Goal: Check status: Check status

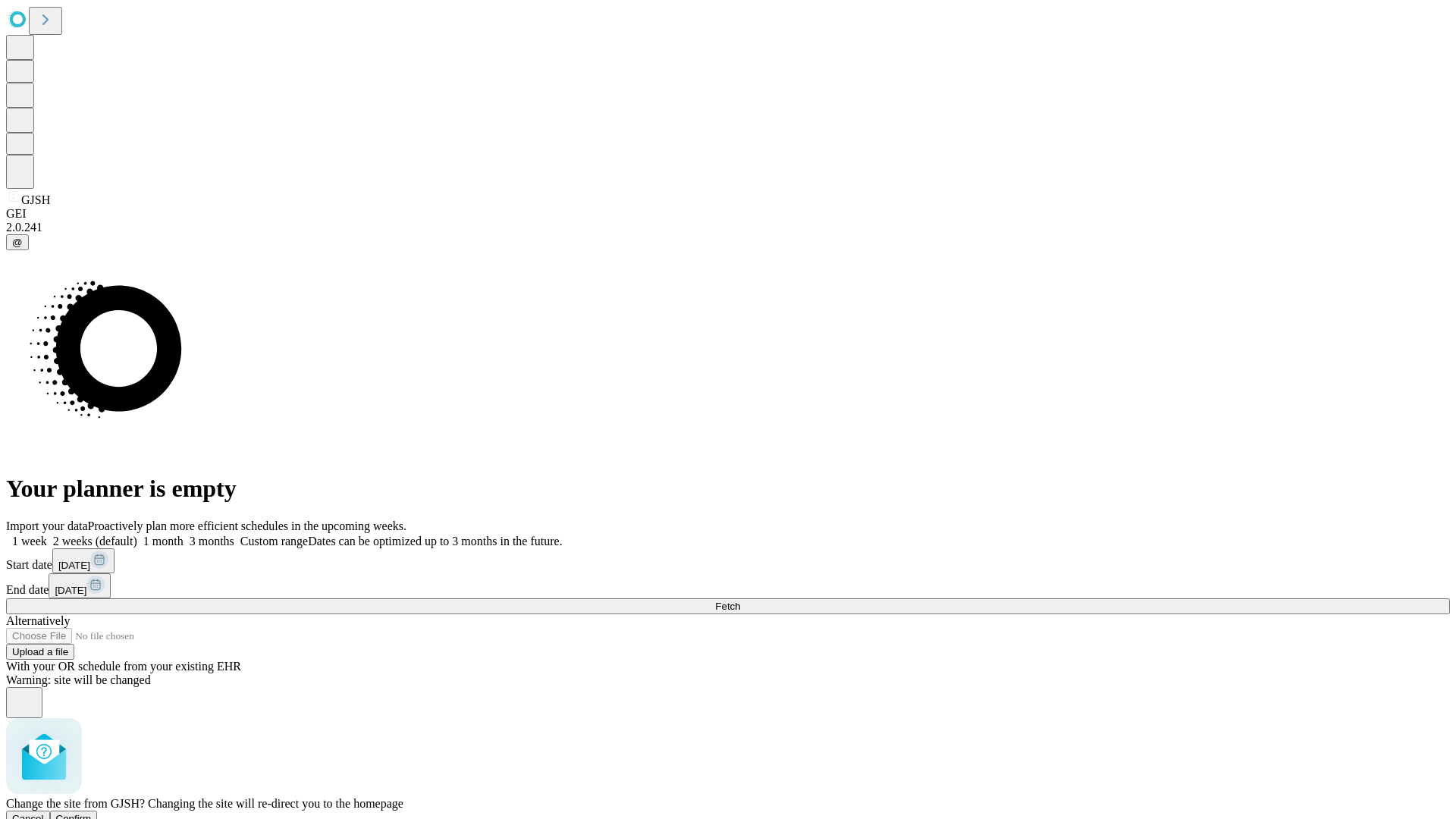
click at [92, 813] on span "Confirm" at bounding box center [73, 819] width 35 height 12
click at [47, 535] on label "1 week" at bounding box center [26, 540] width 41 height 13
click at [740, 600] on span "Fetch" at bounding box center [728, 606] width 25 height 12
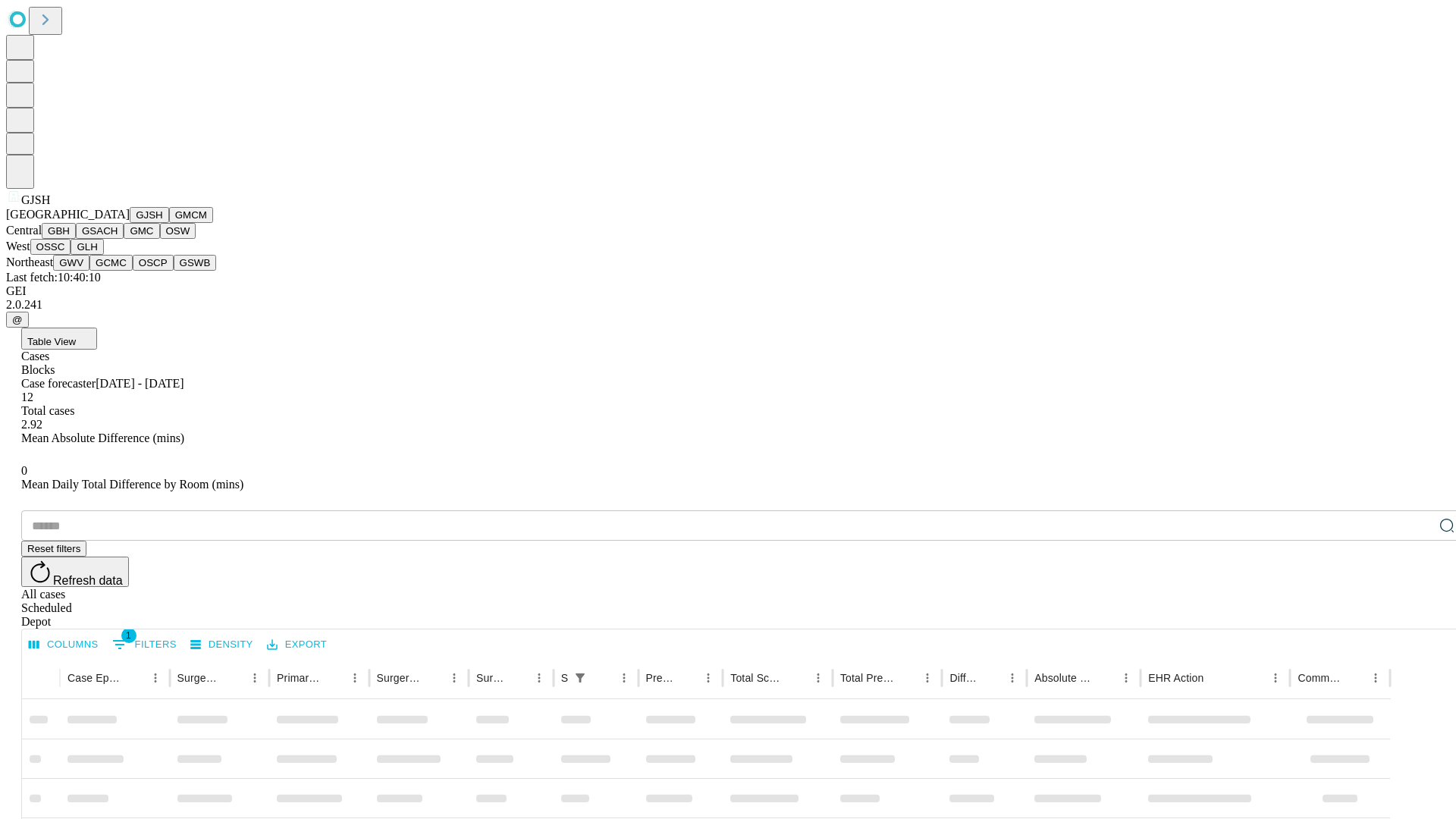
click at [169, 223] on button "GMCM" at bounding box center [191, 215] width 44 height 16
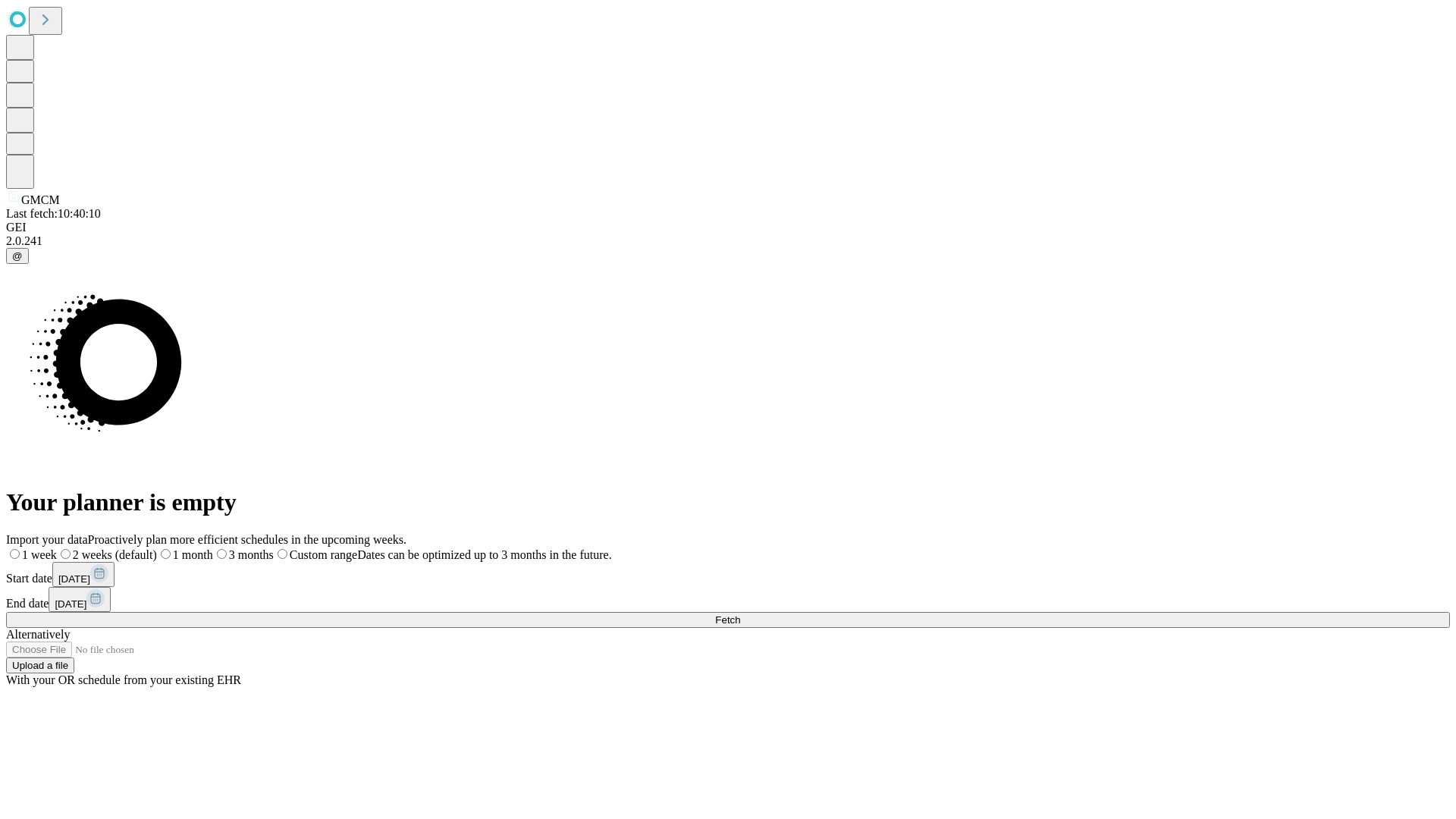
click at [57, 548] on label "1 week" at bounding box center [31, 554] width 51 height 13
click at [740, 614] on span "Fetch" at bounding box center [728, 620] width 25 height 12
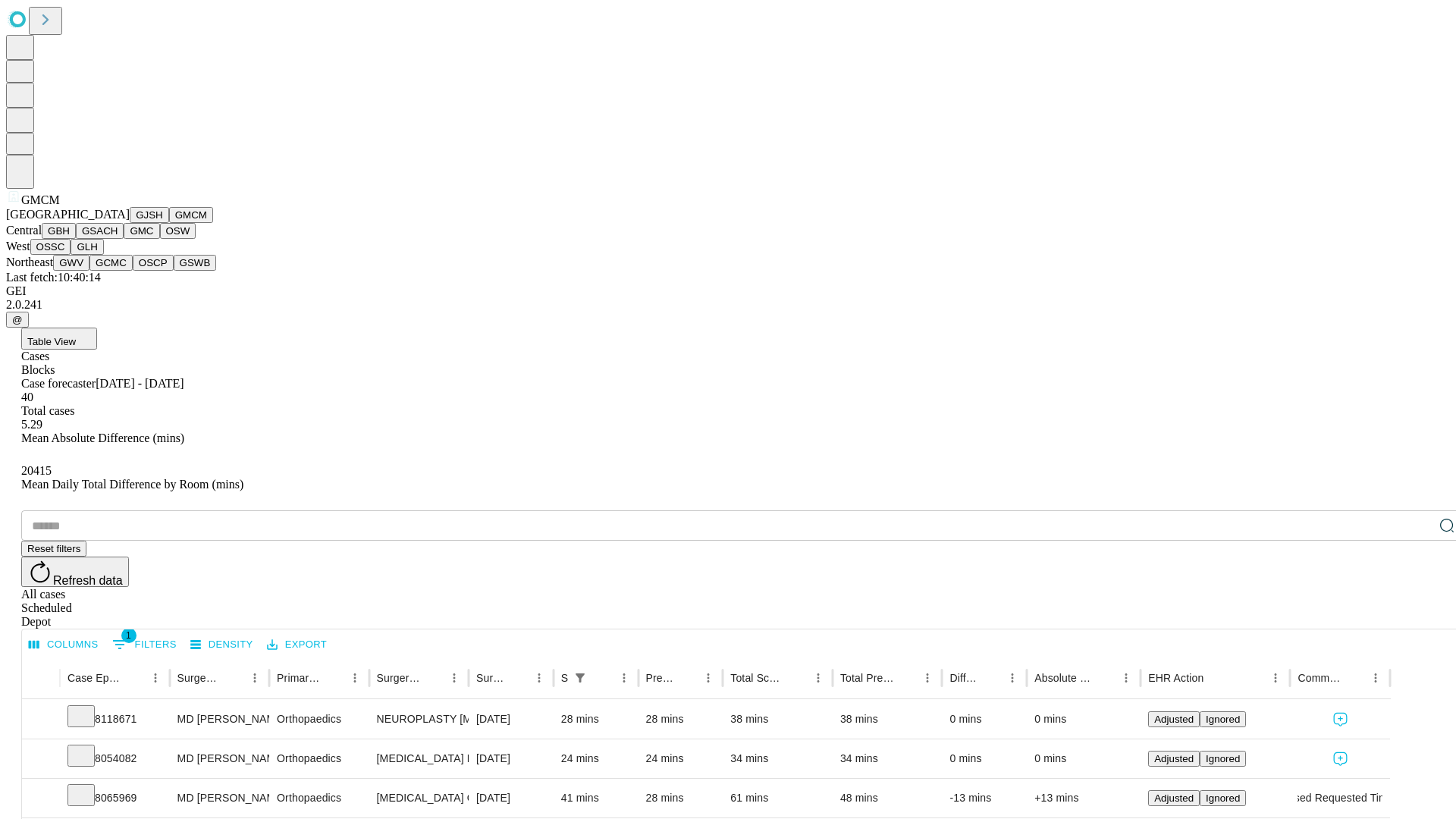
click at [76, 238] on button "GBH" at bounding box center [59, 231] width 34 height 16
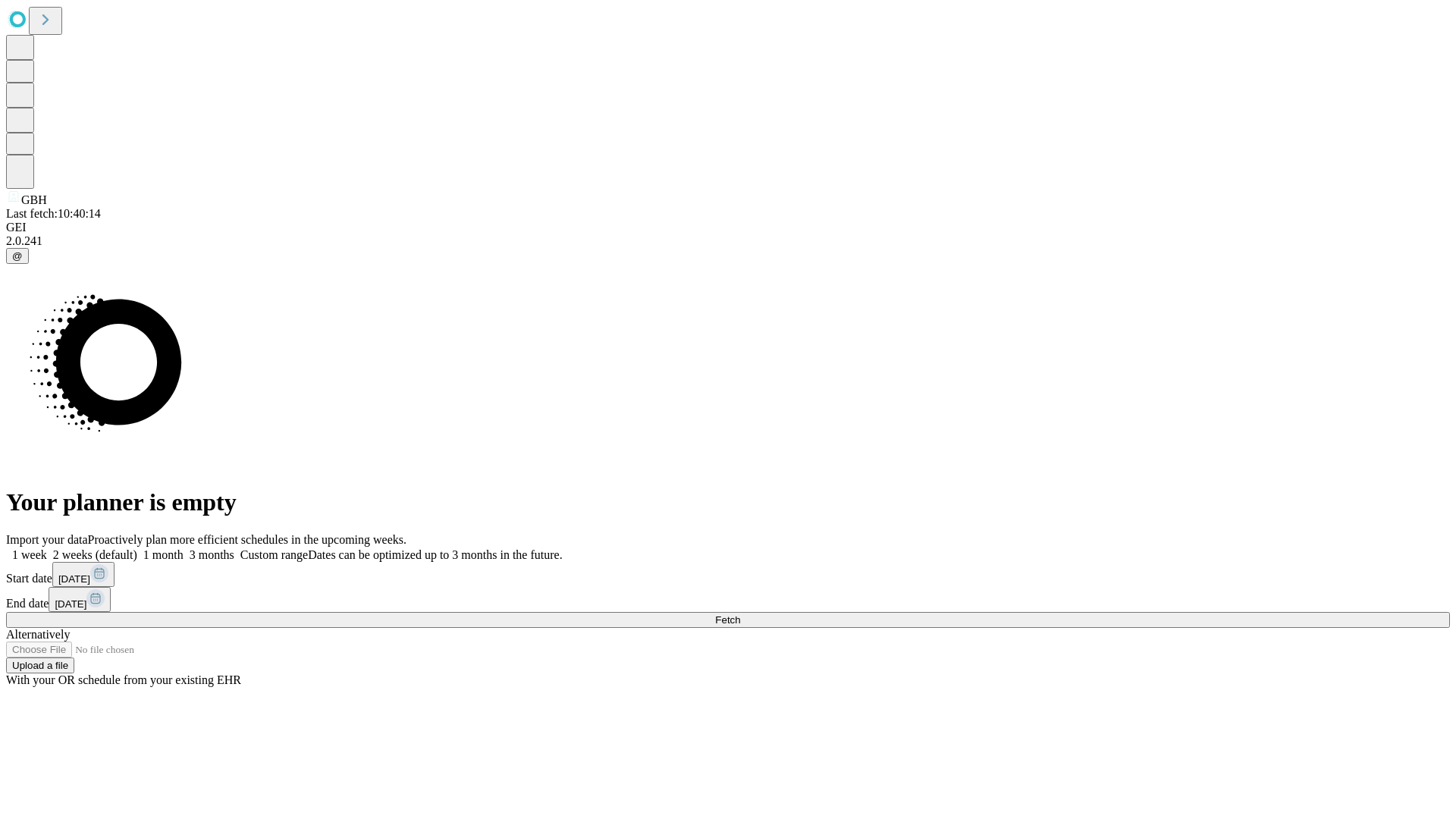
click at [47, 548] on label "1 week" at bounding box center [26, 554] width 41 height 13
click at [740, 614] on span "Fetch" at bounding box center [728, 620] width 25 height 12
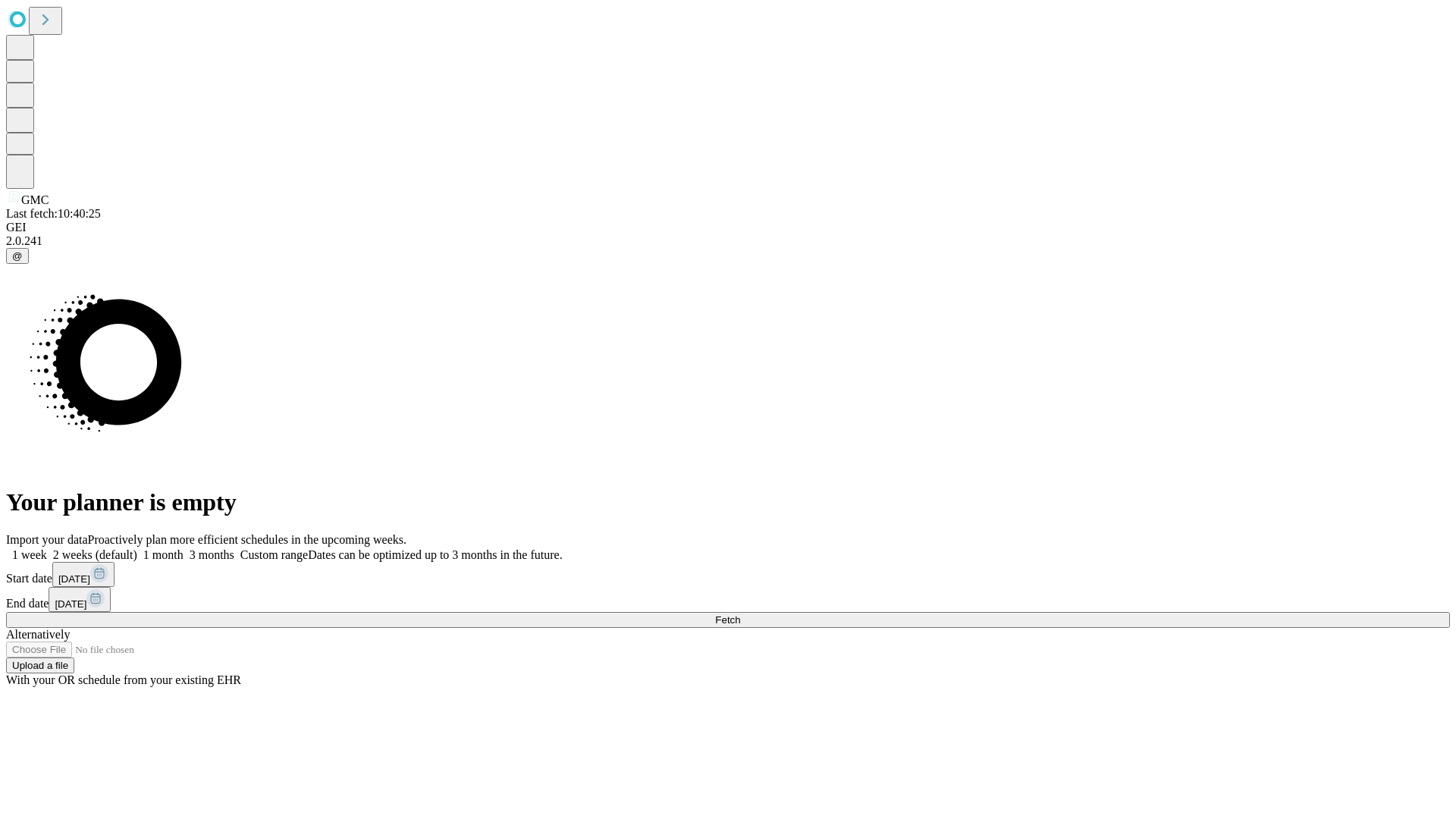
click at [47, 548] on label "1 week" at bounding box center [26, 554] width 41 height 13
click at [740, 614] on span "Fetch" at bounding box center [728, 620] width 25 height 12
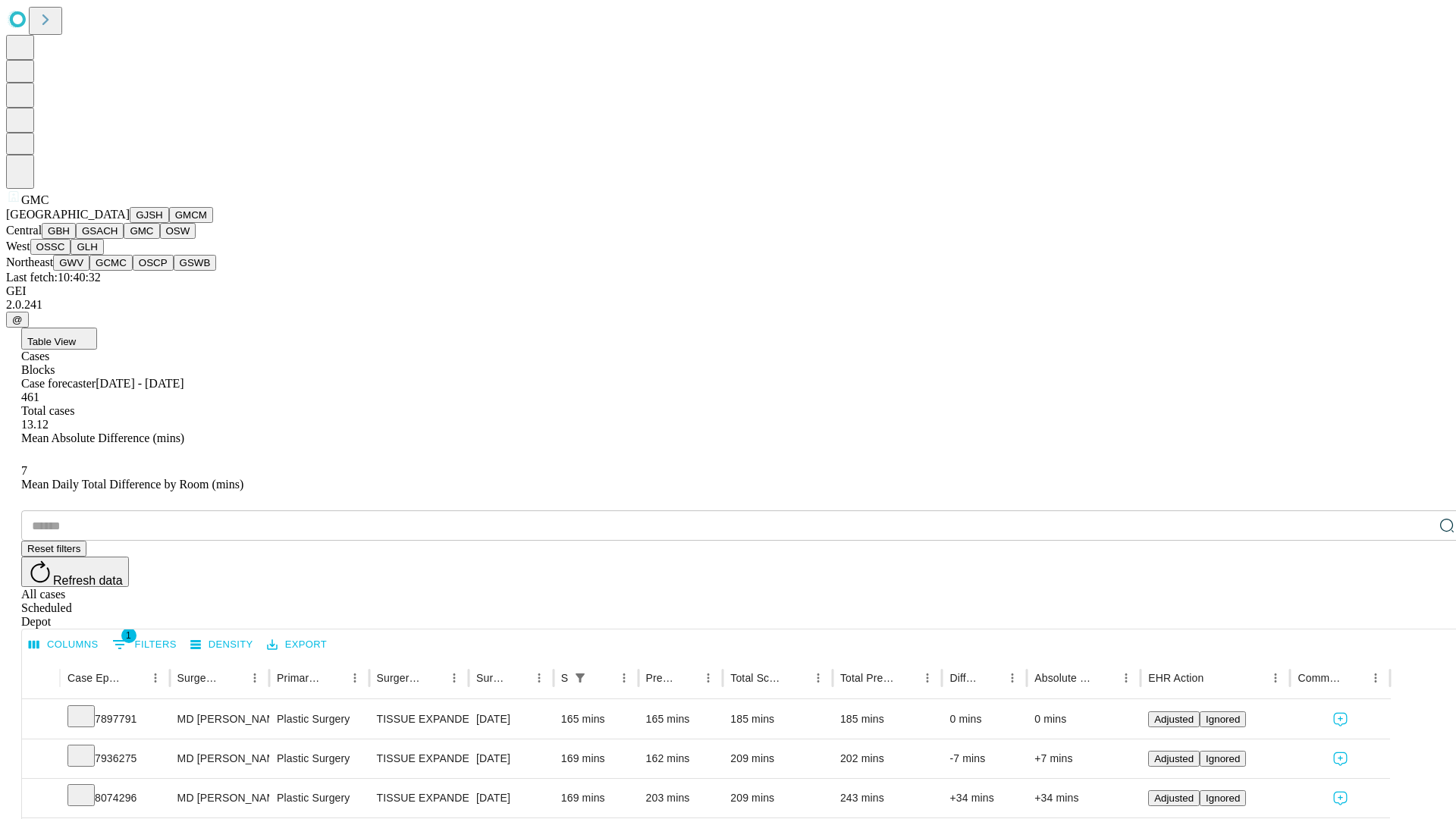
click at [160, 238] on button "OSW" at bounding box center [178, 231] width 36 height 16
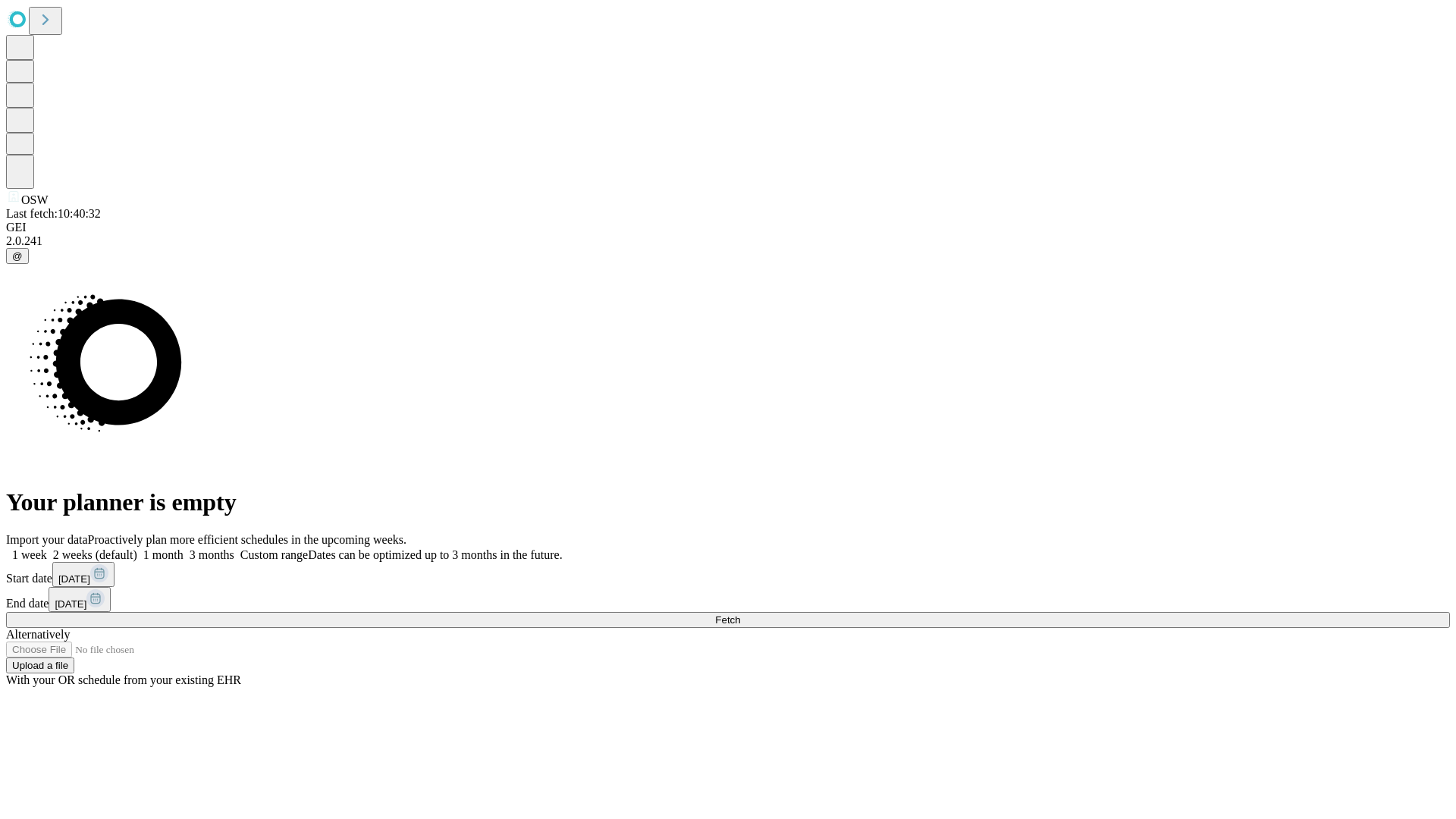
click at [47, 548] on label "1 week" at bounding box center [26, 554] width 41 height 13
click at [740, 614] on span "Fetch" at bounding box center [728, 620] width 25 height 12
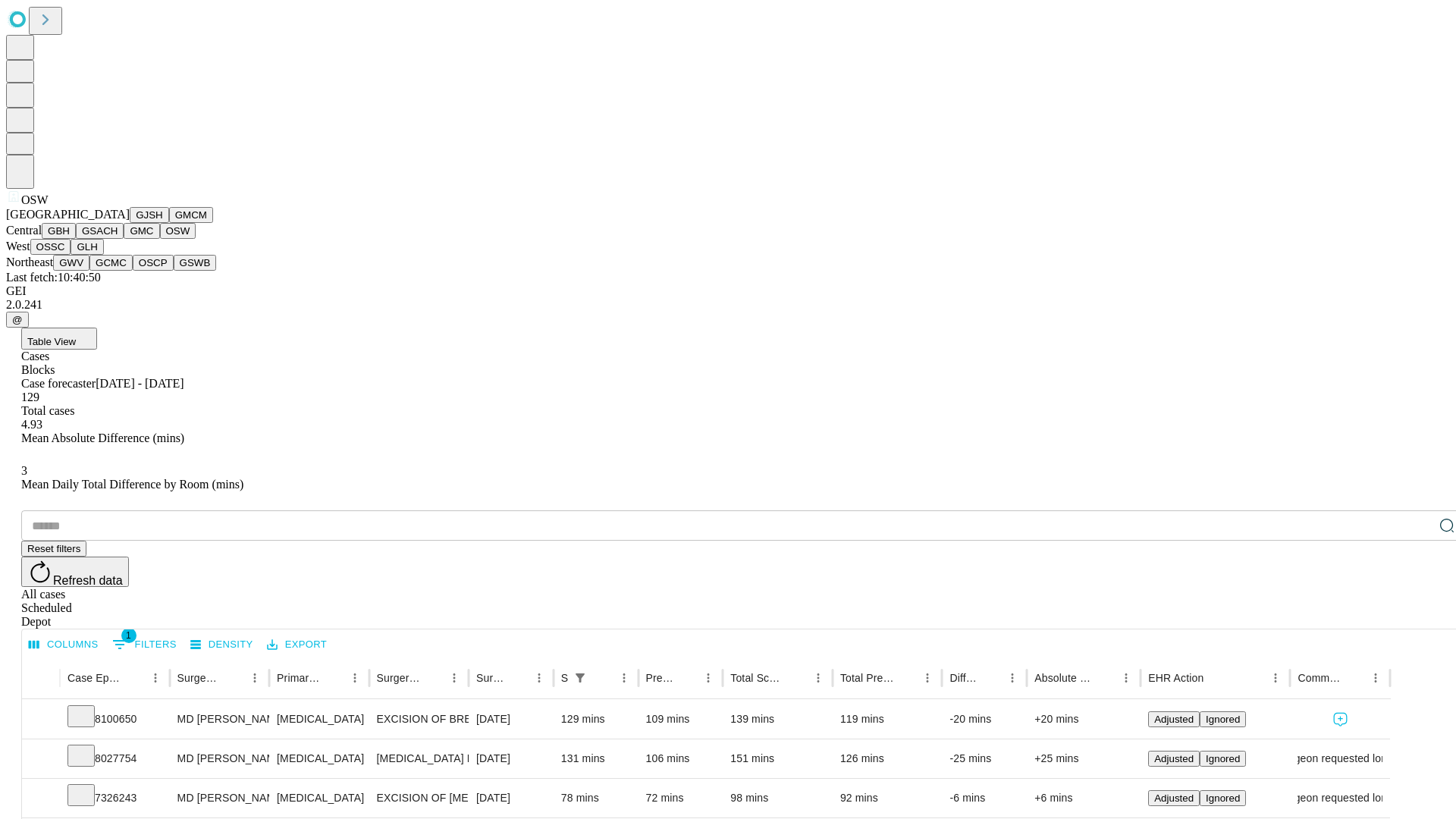
click at [71, 255] on button "OSSC" at bounding box center [51, 246] width 41 height 16
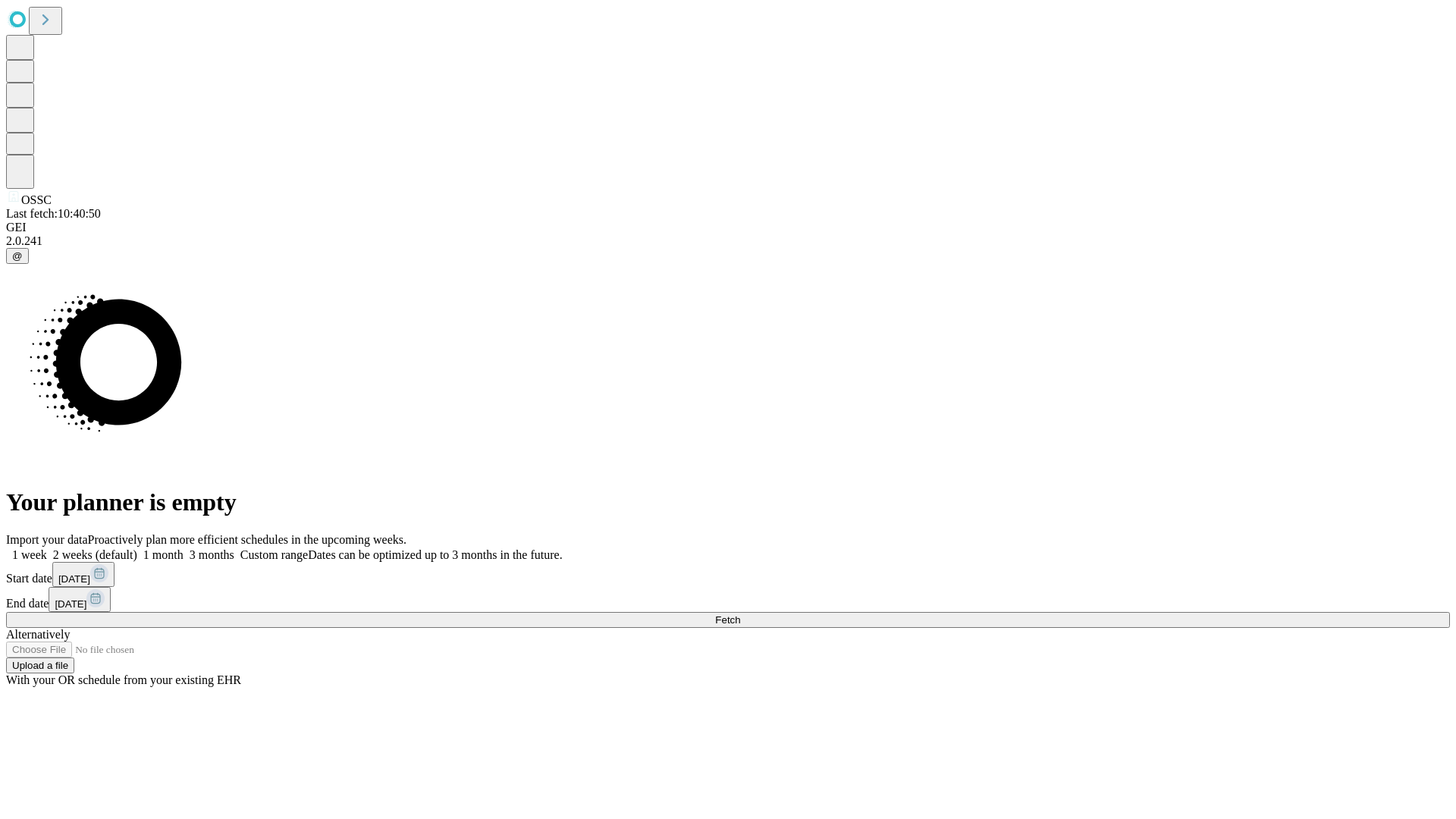
click at [47, 548] on label "1 week" at bounding box center [26, 554] width 41 height 13
click at [740, 614] on span "Fetch" at bounding box center [728, 620] width 25 height 12
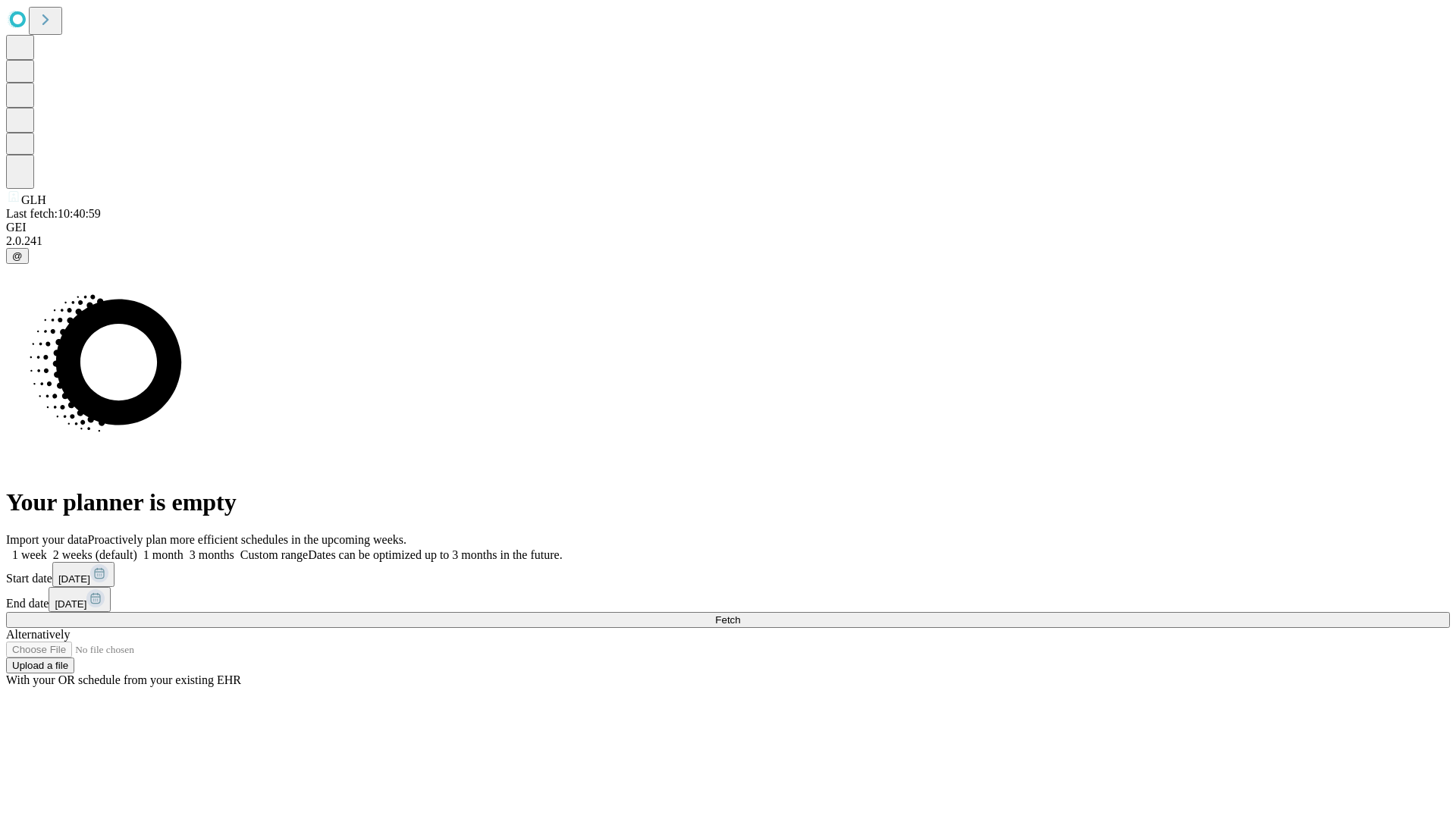
click at [740, 614] on span "Fetch" at bounding box center [728, 620] width 25 height 12
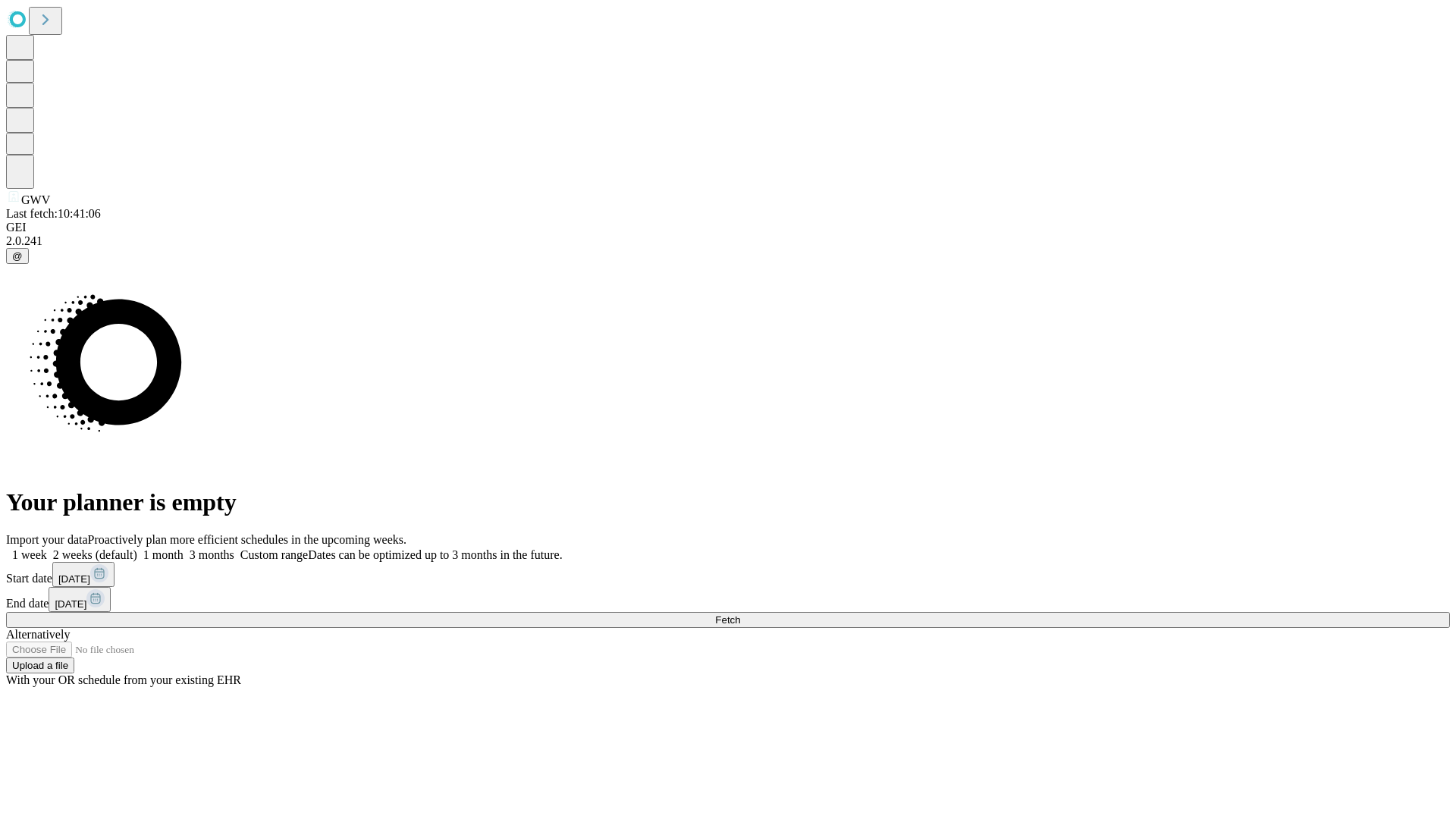
click at [740, 614] on span "Fetch" at bounding box center [728, 620] width 25 height 12
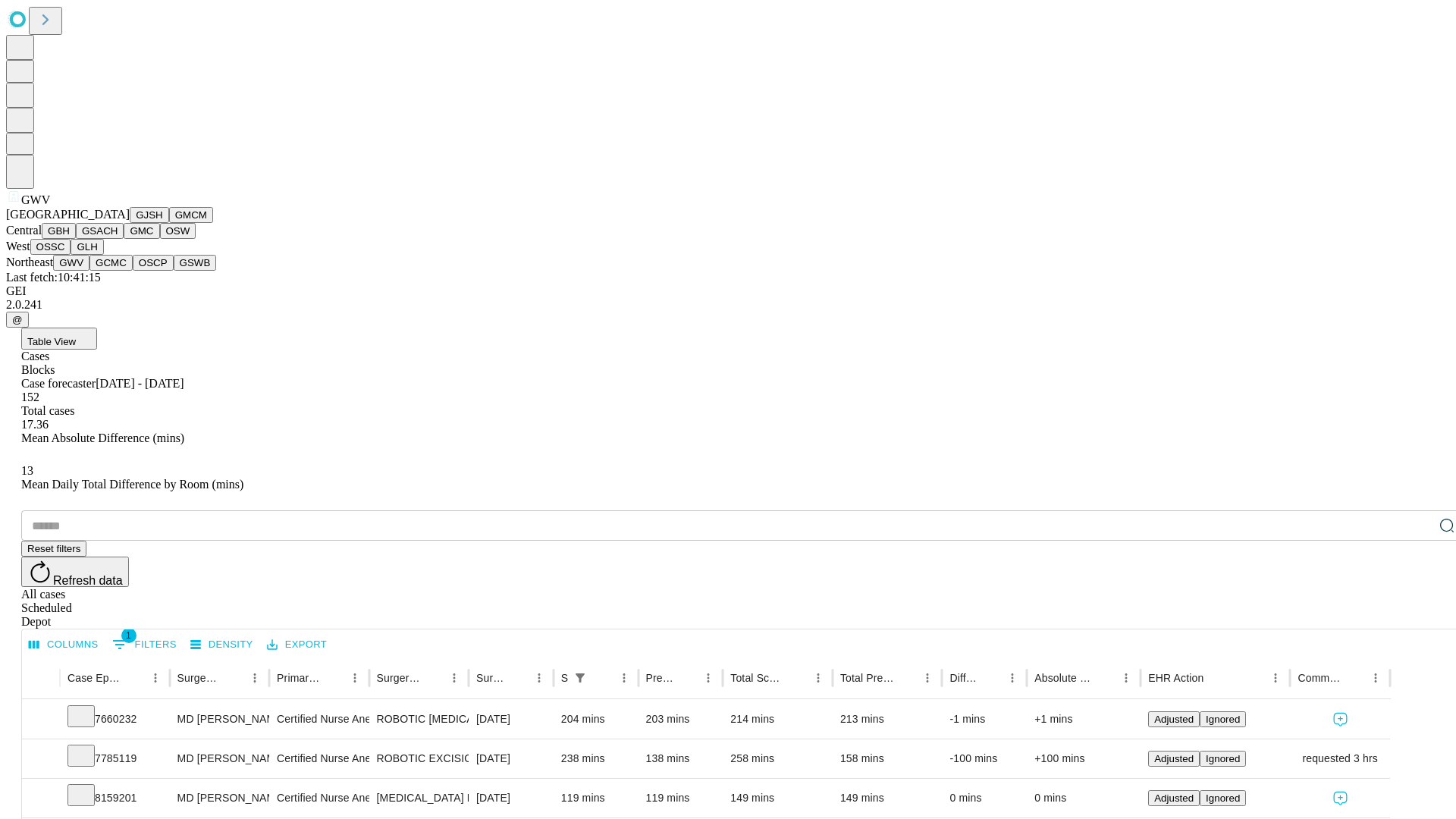
click at [117, 271] on button "GCMC" at bounding box center [111, 263] width 43 height 16
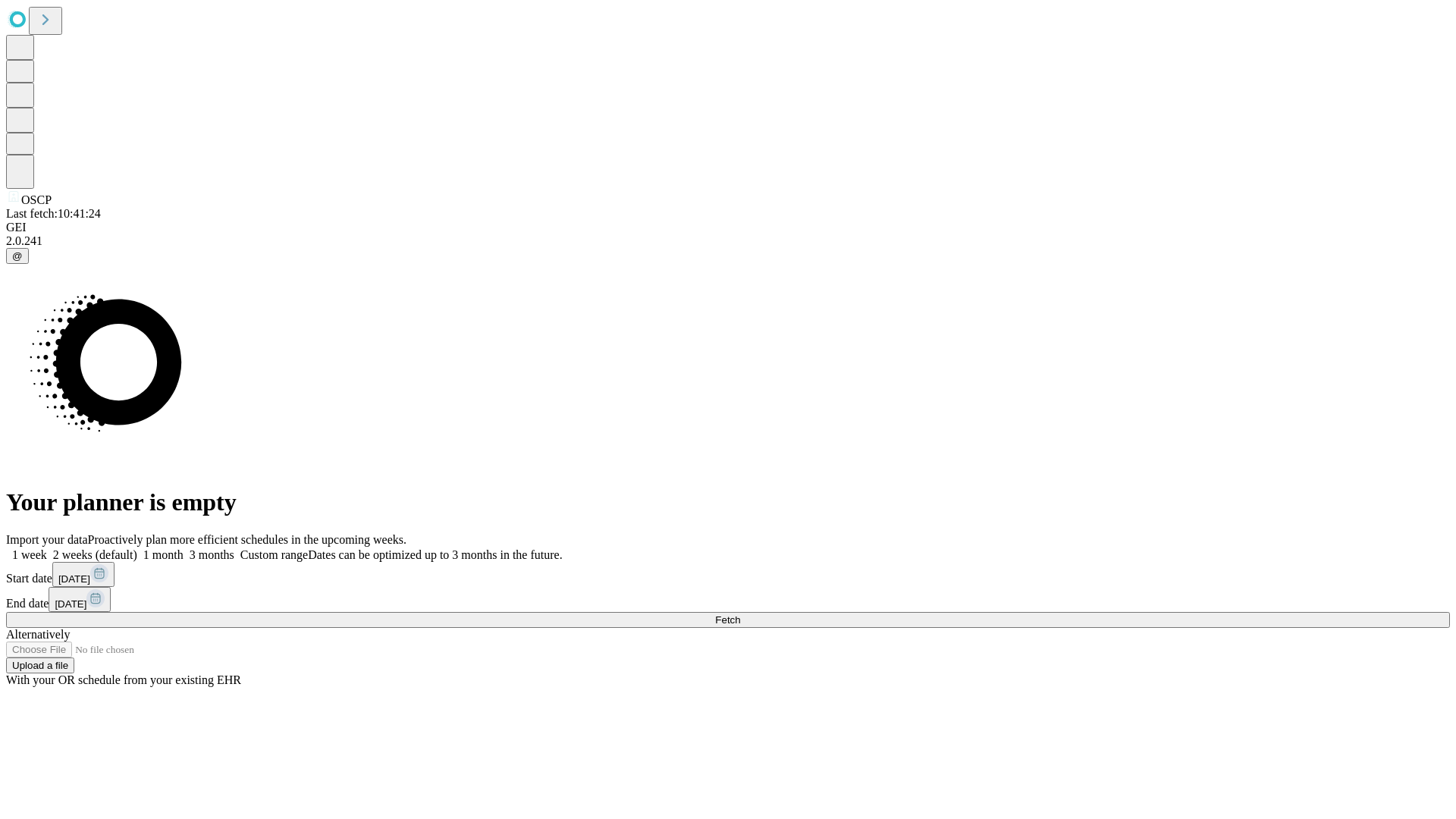
click at [47, 548] on label "1 week" at bounding box center [26, 554] width 41 height 13
click at [740, 614] on span "Fetch" at bounding box center [728, 620] width 25 height 12
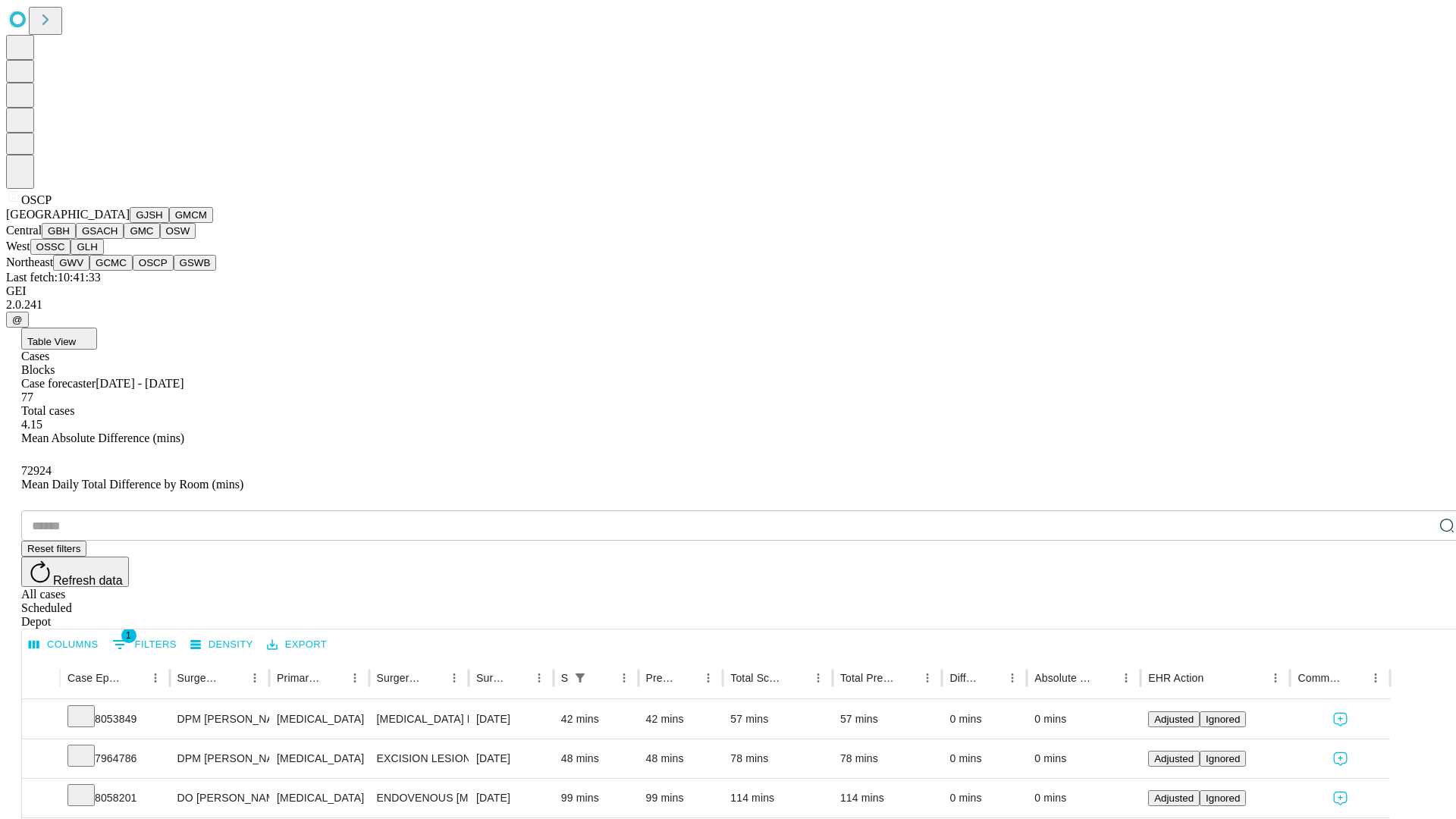
click at [174, 271] on button "GSWB" at bounding box center [196, 263] width 43 height 16
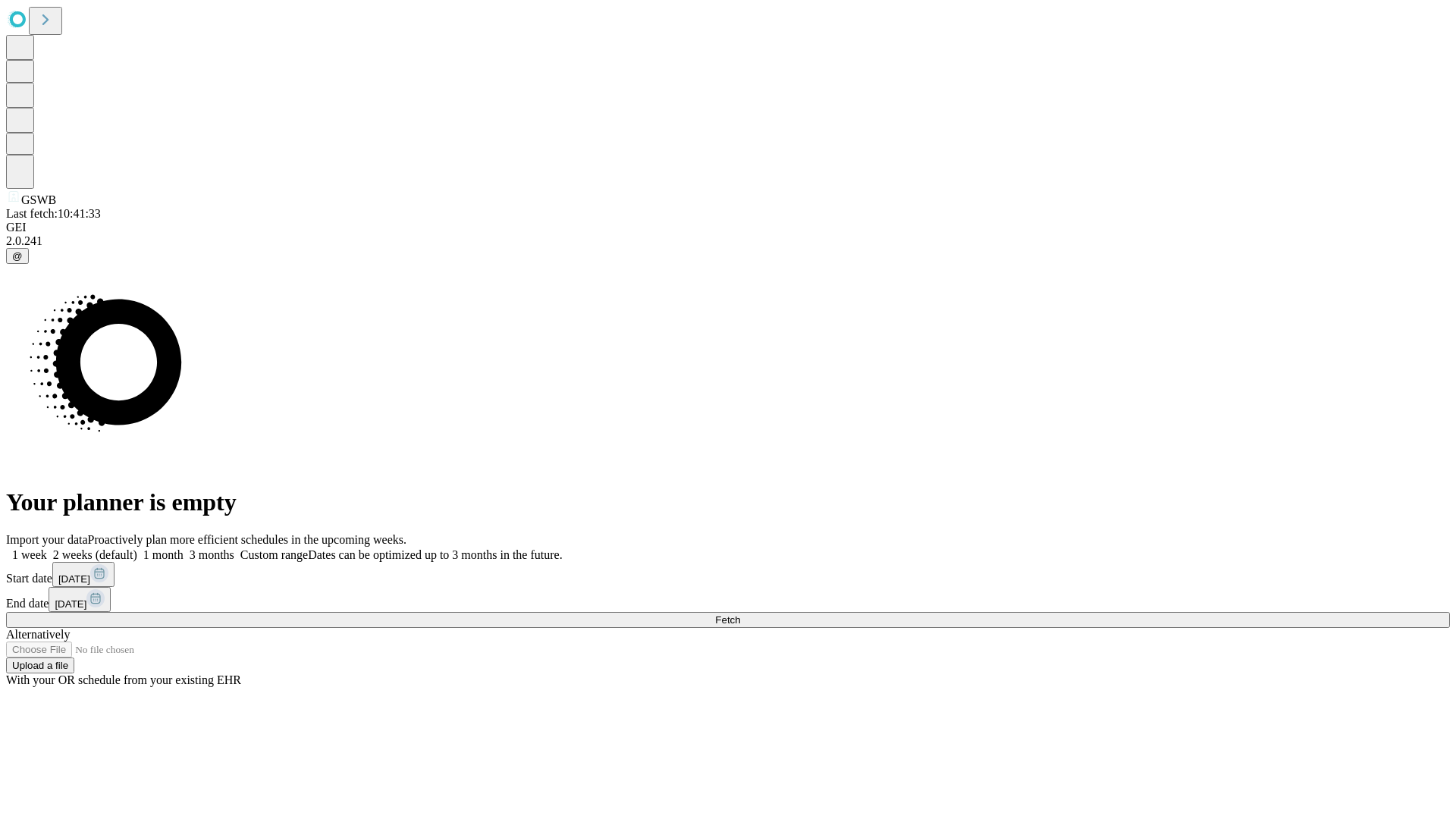
click at [47, 548] on label "1 week" at bounding box center [26, 554] width 41 height 13
click at [740, 614] on span "Fetch" at bounding box center [728, 620] width 25 height 12
